Goal: Task Accomplishment & Management: Manage account settings

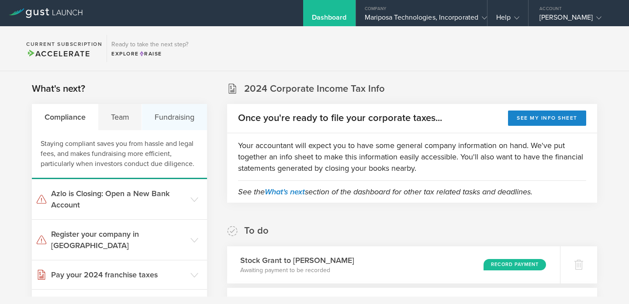
click at [166, 119] on div "Fundraising" at bounding box center [174, 117] width 65 height 26
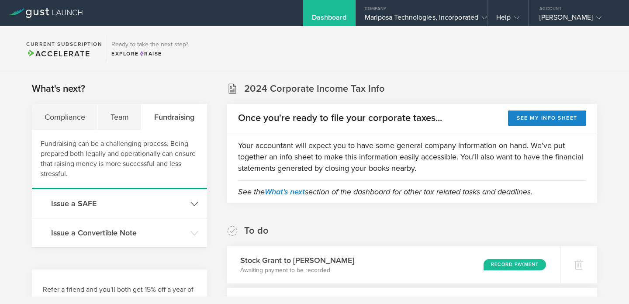
click at [93, 205] on h3 "Issue a SAFE" at bounding box center [118, 203] width 135 height 11
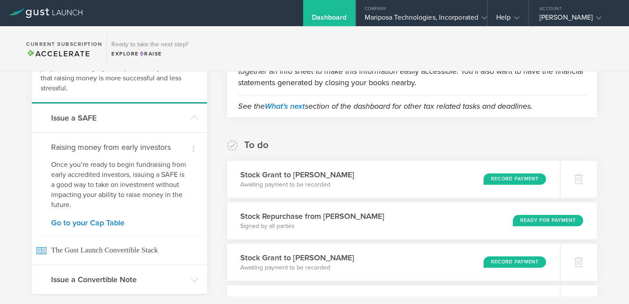
scroll to position [127, 0]
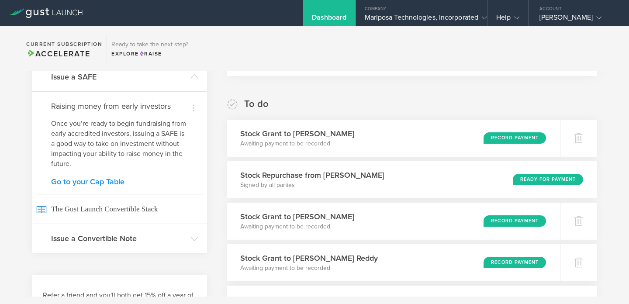
click at [82, 180] on link "Go to your Cap Table" at bounding box center [119, 182] width 137 height 8
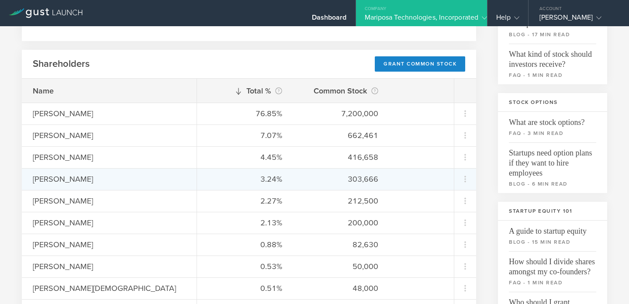
scroll to position [122, 0]
